Goal: Task Accomplishment & Management: Manage account settings

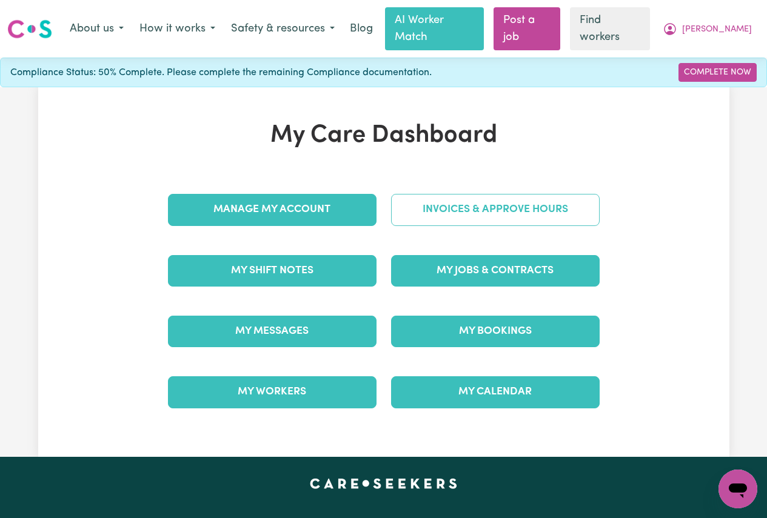
click at [474, 200] on link "Invoices & Approve Hours" at bounding box center [495, 210] width 209 height 32
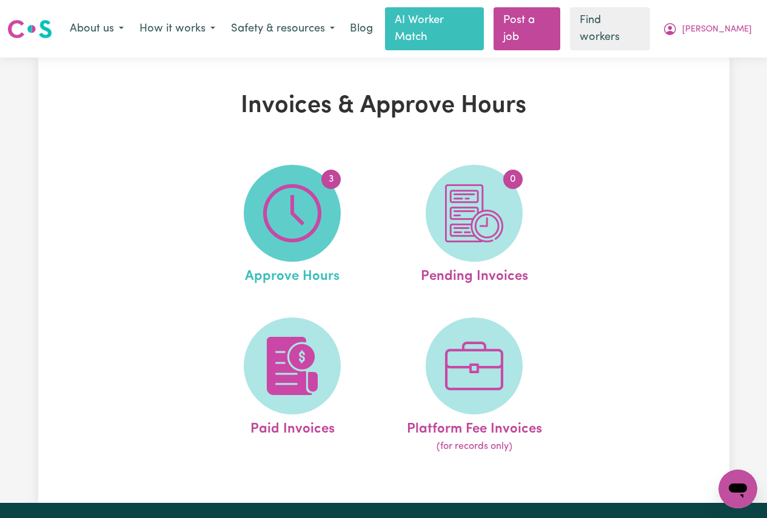
click at [321, 199] on img at bounding box center [292, 213] width 58 height 58
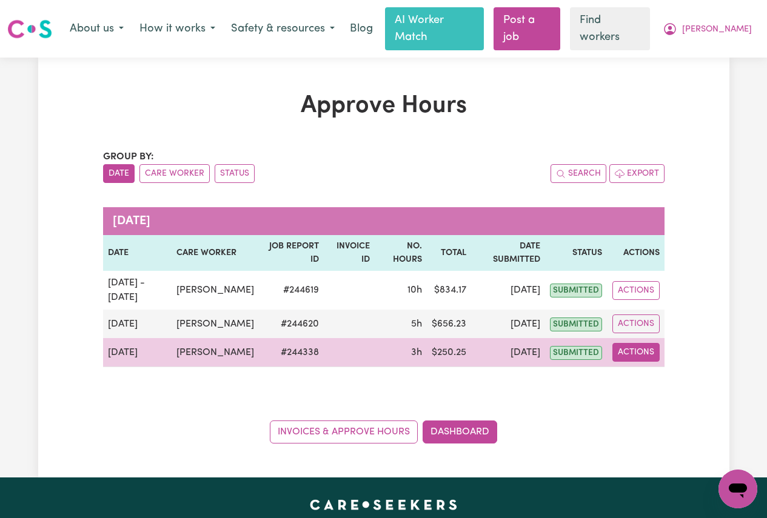
click at [638, 350] on button "Actions" at bounding box center [635, 352] width 47 height 19
click at [648, 380] on link "View Job Report" at bounding box center [664, 381] width 104 height 24
select select "pm"
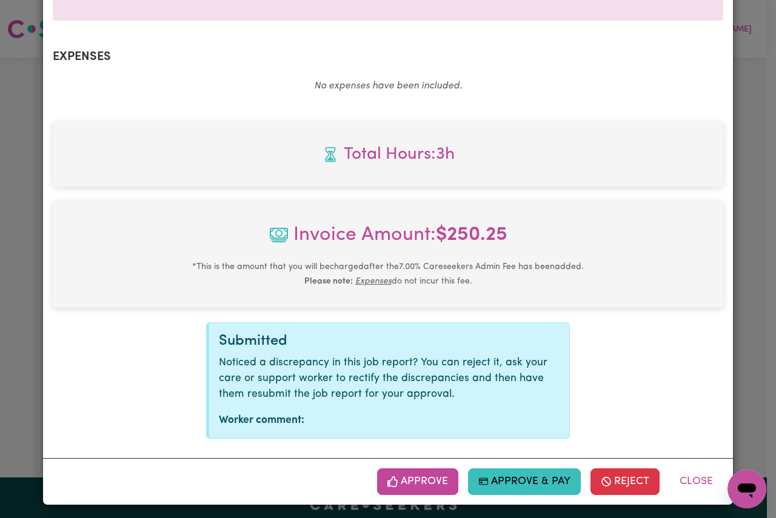
scroll to position [416, 0]
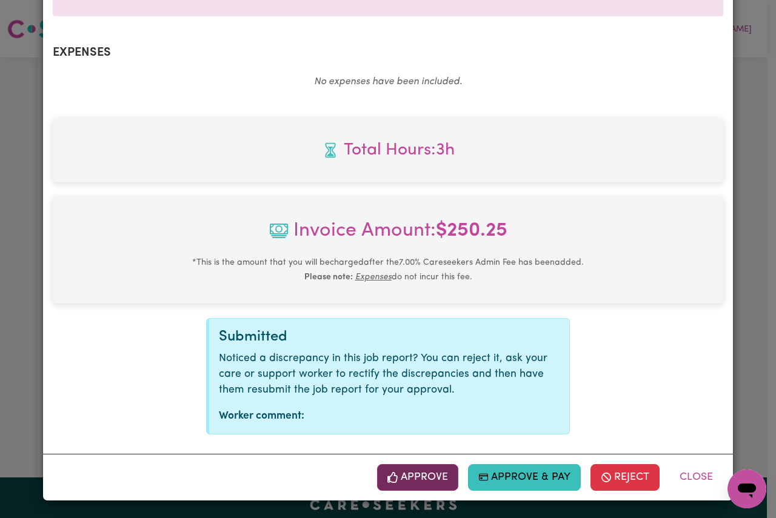
click at [416, 473] on button "Approve" at bounding box center [417, 477] width 81 height 27
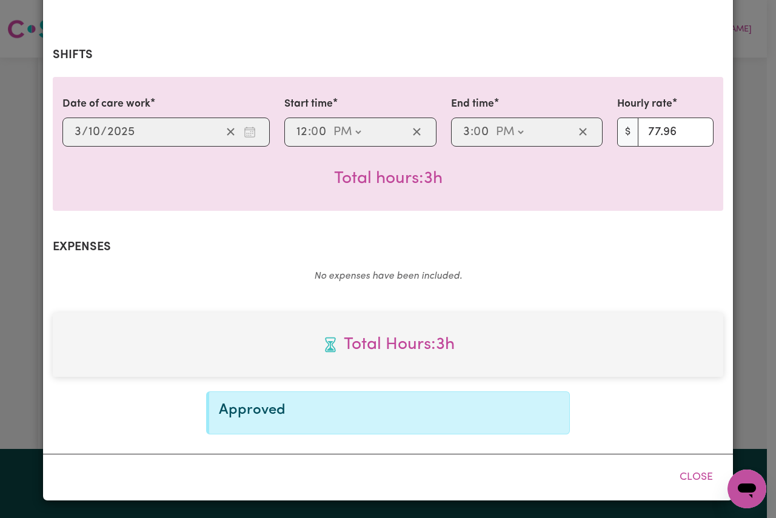
scroll to position [221, 0]
click at [684, 478] on button "Close" at bounding box center [696, 477] width 54 height 27
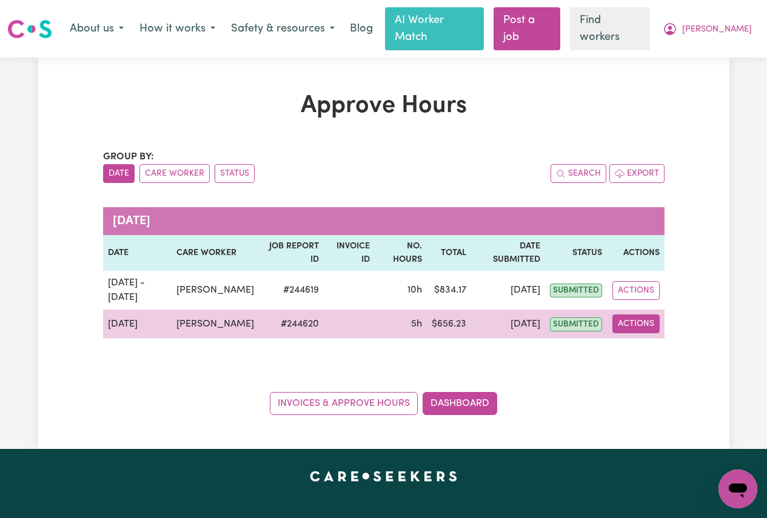
click at [638, 315] on button "Actions" at bounding box center [635, 324] width 47 height 19
click at [663, 344] on link "View Job Report" at bounding box center [664, 352] width 104 height 24
select select "pm"
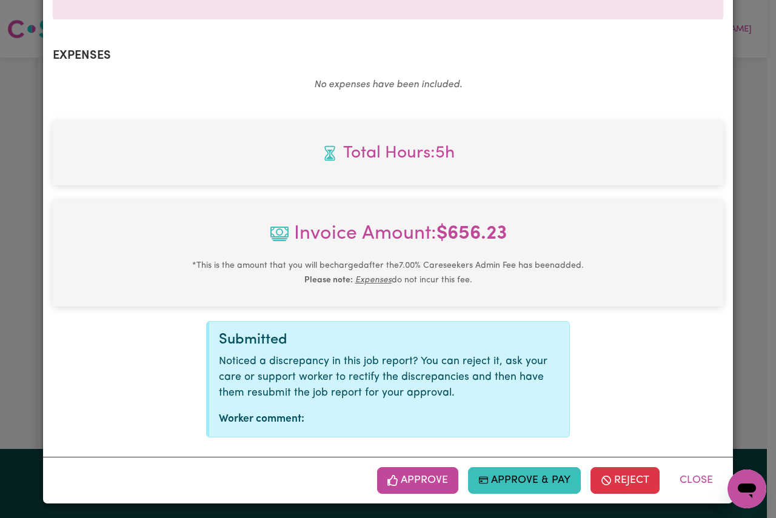
scroll to position [416, 0]
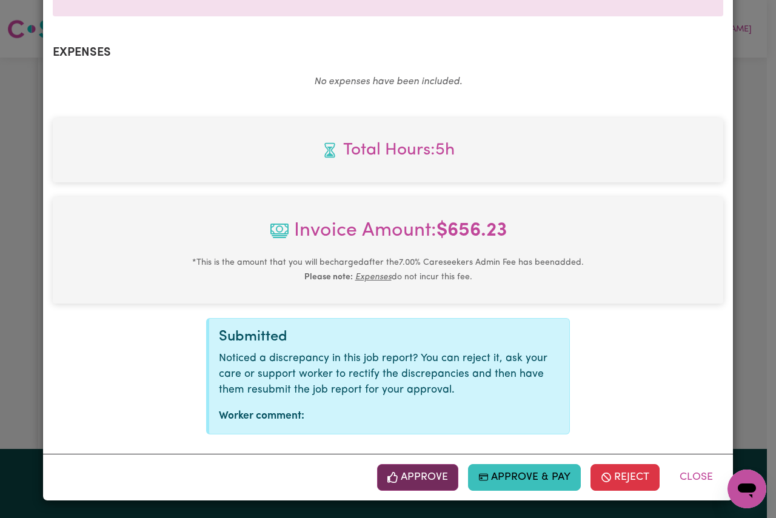
click at [404, 477] on button "Approve" at bounding box center [417, 477] width 81 height 27
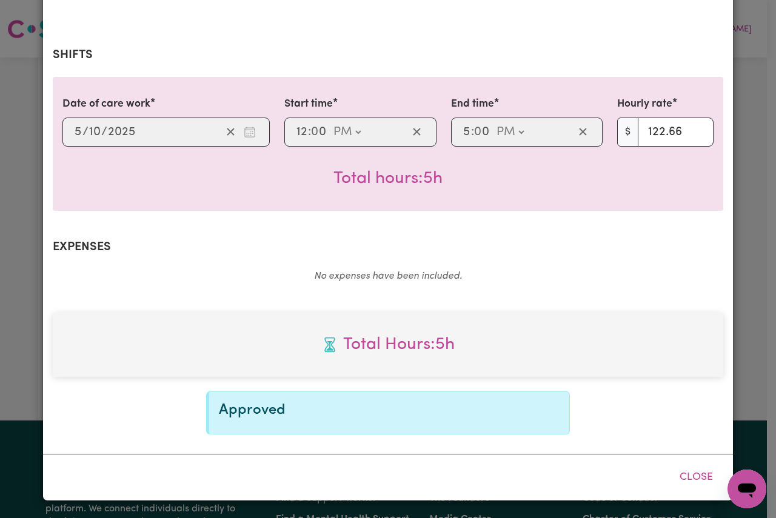
scroll to position [221, 0]
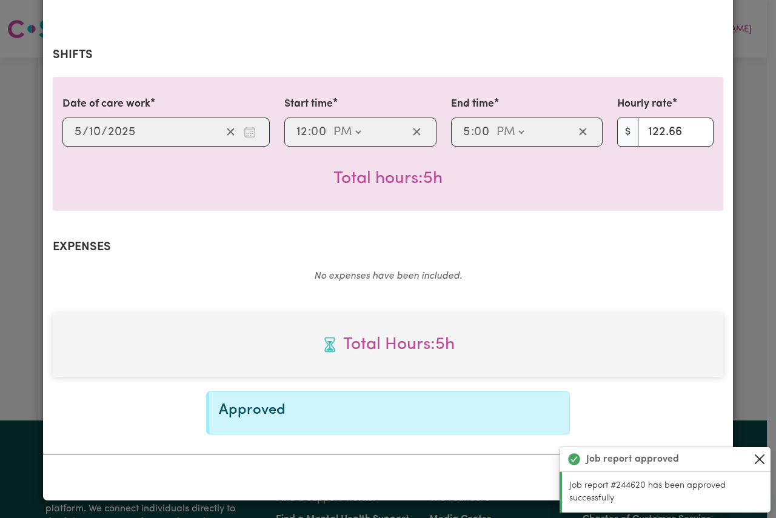
click at [760, 455] on button "Close" at bounding box center [759, 459] width 15 height 15
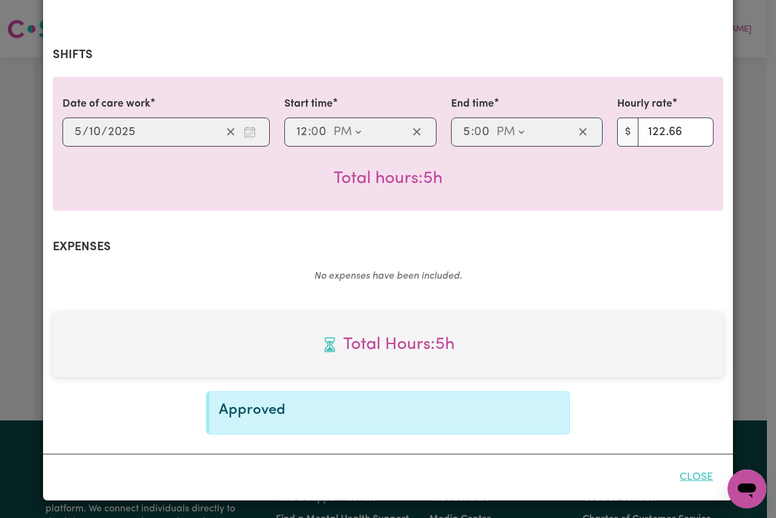
click at [690, 479] on button "Close" at bounding box center [696, 477] width 54 height 27
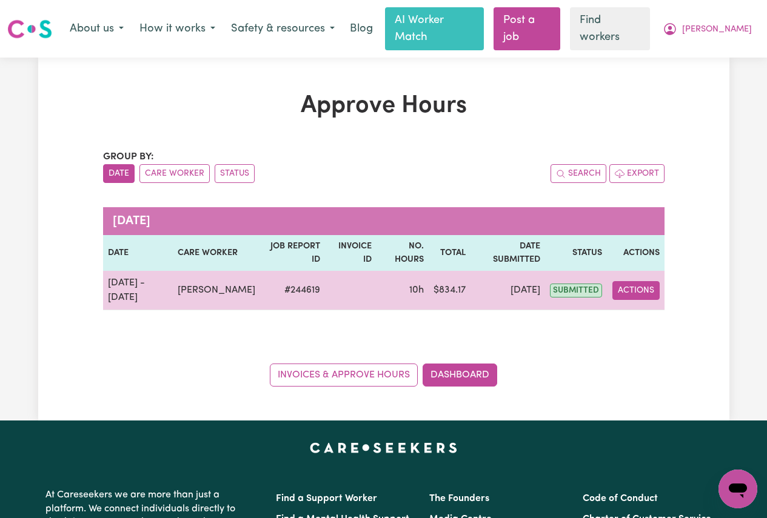
click at [620, 281] on button "Actions" at bounding box center [635, 290] width 47 height 19
click at [652, 307] on link "View Job Report" at bounding box center [664, 319] width 104 height 24
select select "pm"
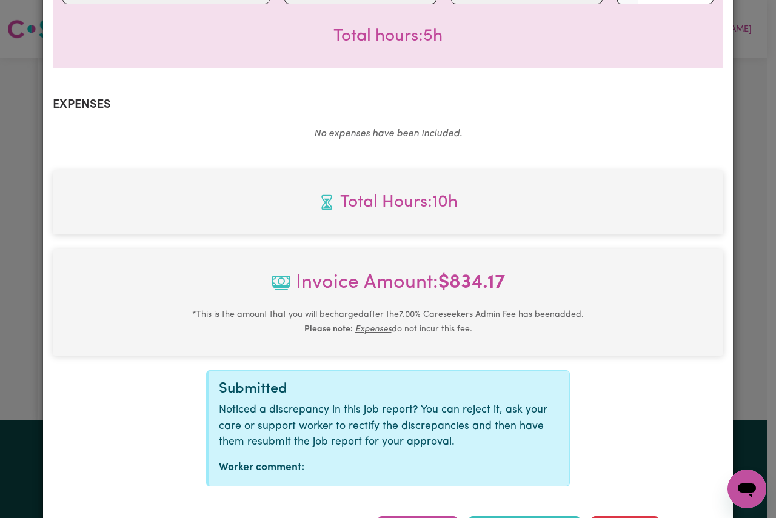
scroll to position [713, 0]
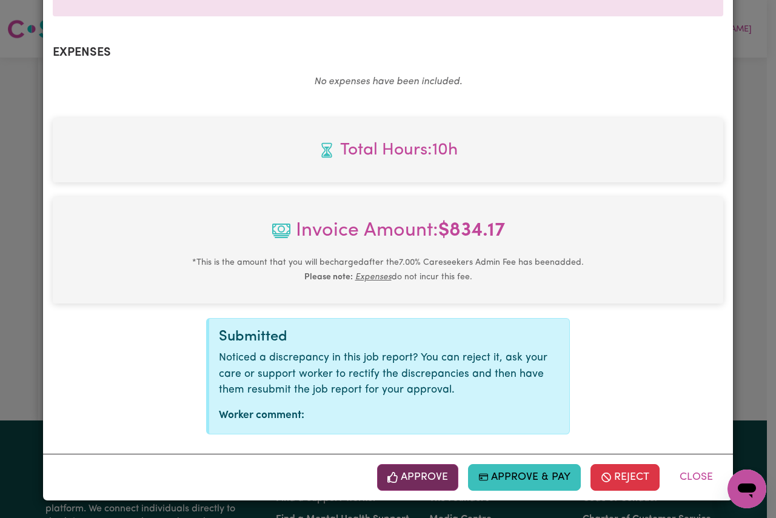
click at [419, 479] on button "Approve" at bounding box center [417, 477] width 81 height 27
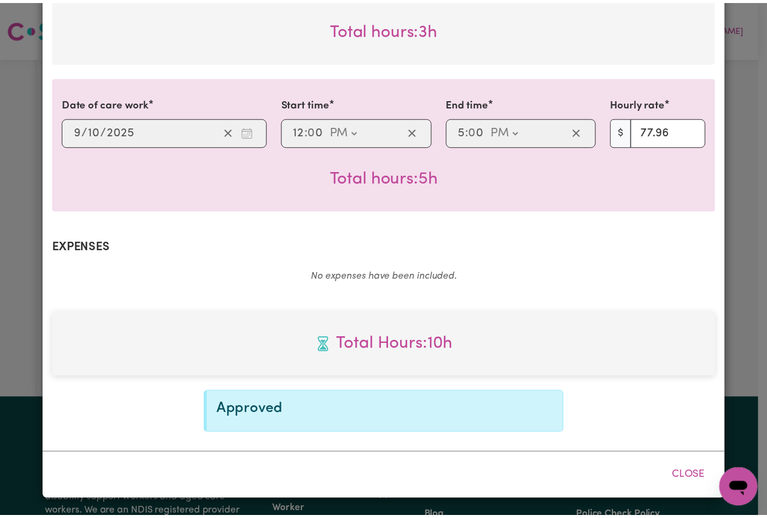
scroll to position [518, 0]
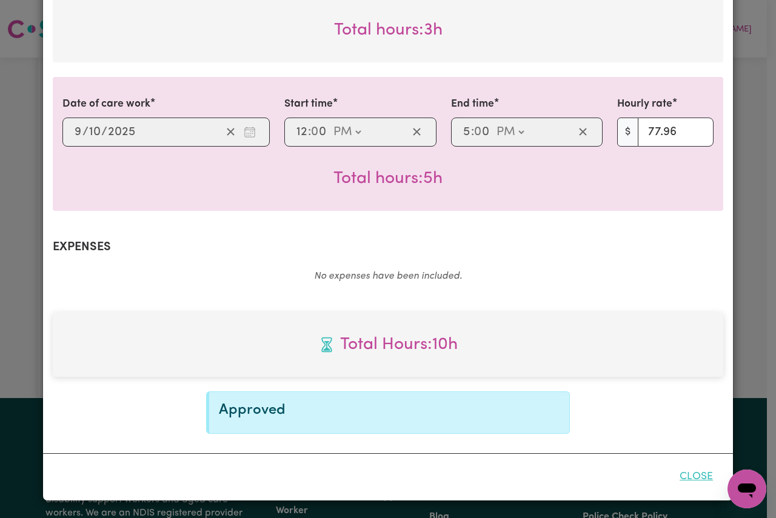
click at [687, 476] on button "Close" at bounding box center [696, 477] width 54 height 27
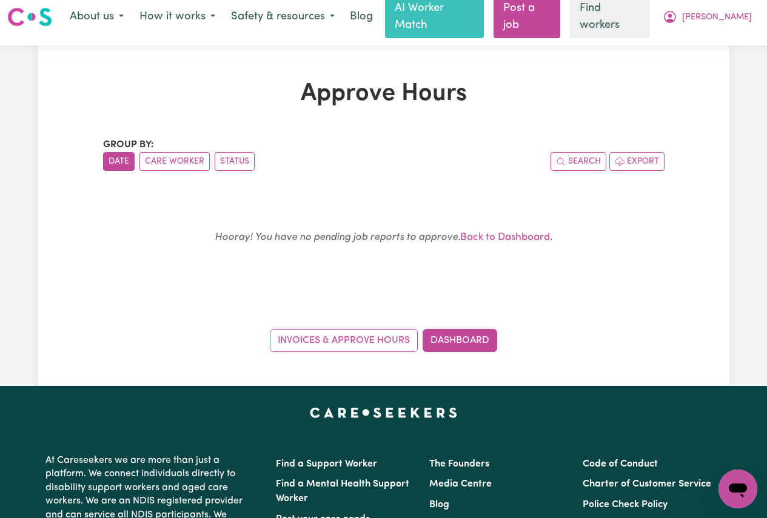
scroll to position [0, 0]
